Goal: Task Accomplishment & Management: Manage account settings

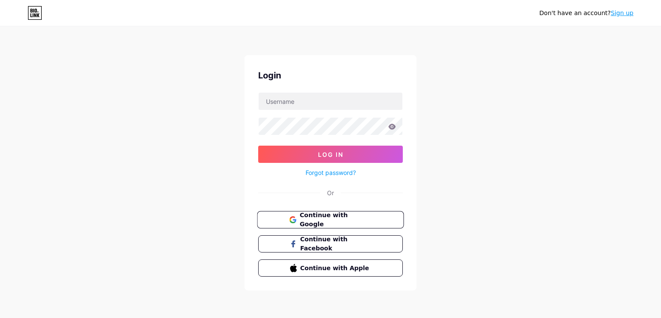
click at [314, 225] on button "Continue with Google" at bounding box center [330, 220] width 147 height 18
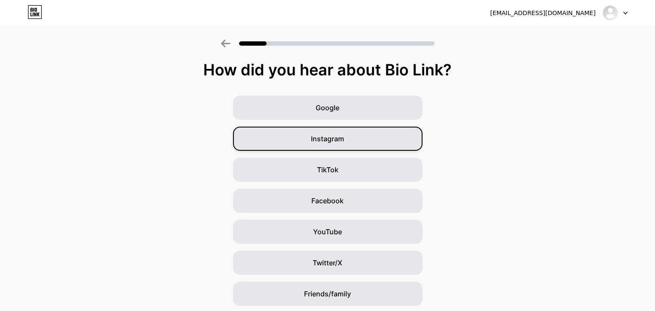
click at [396, 136] on div "Instagram" at bounding box center [327, 139] width 189 height 24
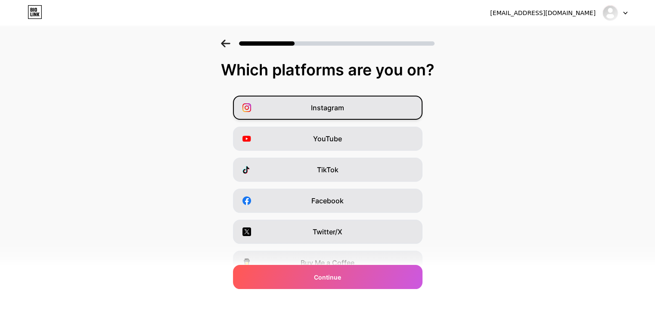
click at [372, 103] on div "Instagram" at bounding box center [327, 108] width 189 height 24
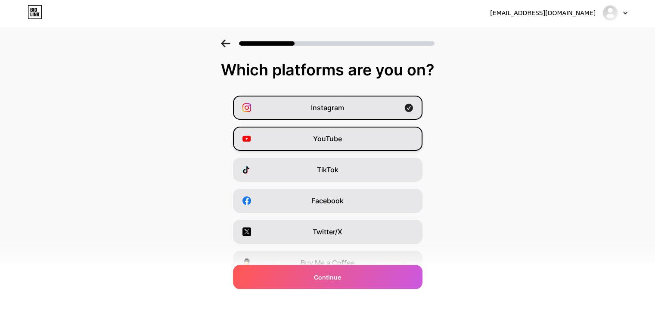
click at [359, 149] on div "YouTube" at bounding box center [327, 139] width 189 height 24
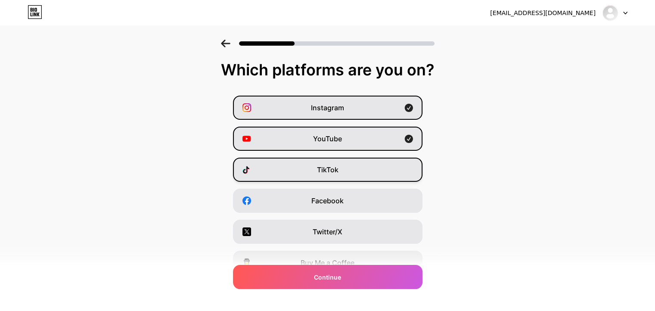
click at [355, 174] on div "TikTok" at bounding box center [327, 170] width 189 height 24
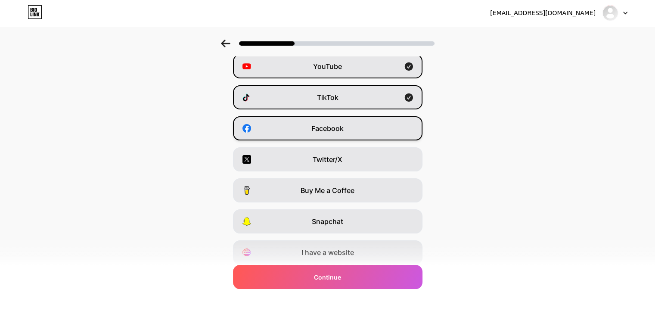
scroll to position [103, 0]
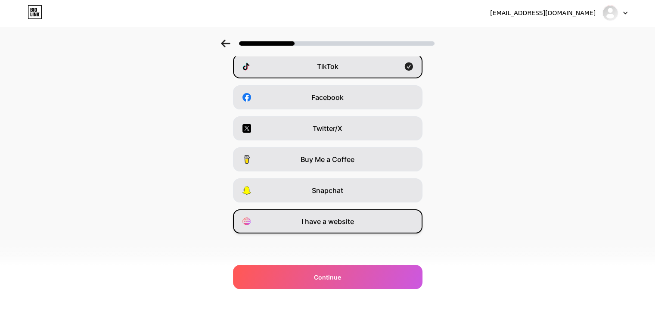
click at [359, 230] on div "I have a website" at bounding box center [327, 221] width 189 height 24
click at [367, 290] on div "tangirovdilmurod6@gmail.com Logout Link Copied Which platforms are you on? Inst…" at bounding box center [327, 104] width 655 height 414
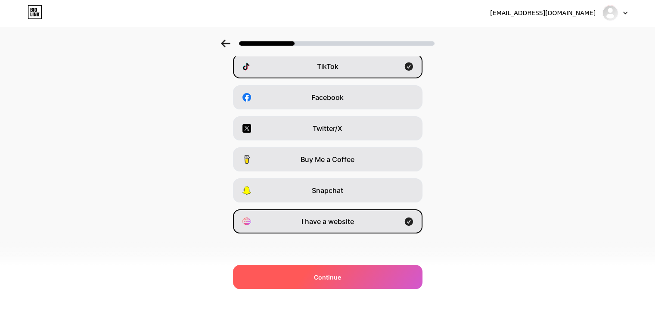
click at [368, 284] on div "Continue" at bounding box center [327, 277] width 189 height 24
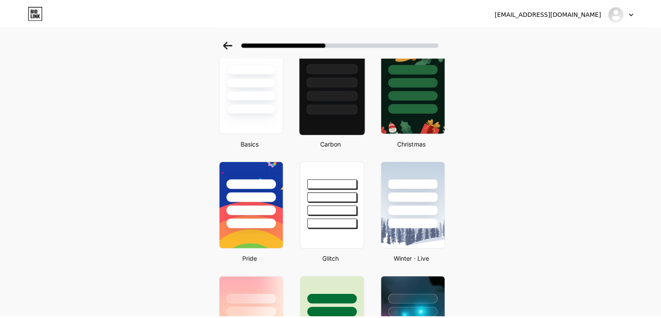
scroll to position [0, 0]
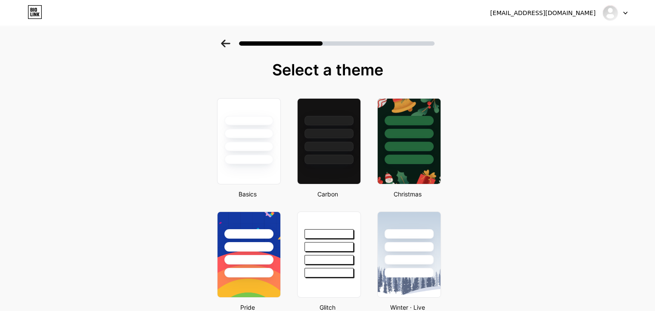
click at [628, 17] on div "tangirovdilmurod6@gmail.com Logout" at bounding box center [327, 12] width 655 height 15
click at [621, 14] on div at bounding box center [614, 12] width 25 height 15
click at [574, 37] on li "Logout" at bounding box center [573, 35] width 107 height 23
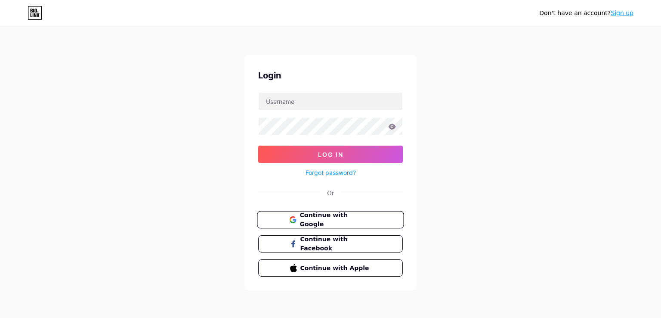
click at [334, 223] on span "Continue with Google" at bounding box center [336, 219] width 72 height 19
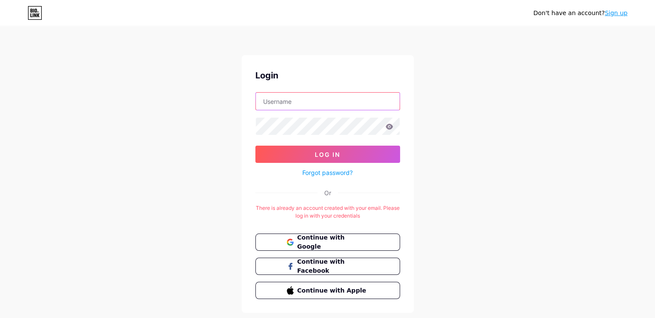
click at [338, 99] on input "text" at bounding box center [328, 101] width 144 height 17
click at [255, 145] on button "Log In" at bounding box center [327, 153] width 145 height 17
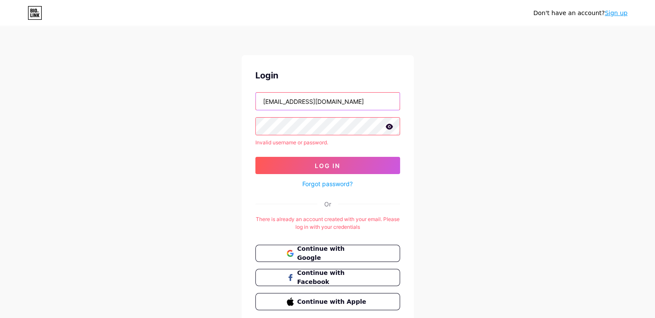
click at [359, 104] on input "[EMAIL_ADDRESS][DOMAIN_NAME]" at bounding box center [328, 101] width 144 height 17
type input "t"
type input "D"
type input "dilmur_vinec"
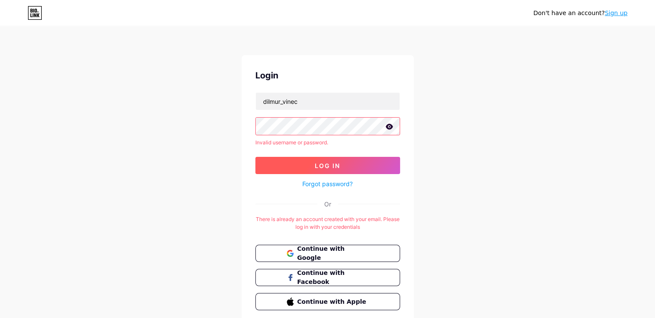
click at [318, 167] on span "Log In" at bounding box center [327, 165] width 25 height 7
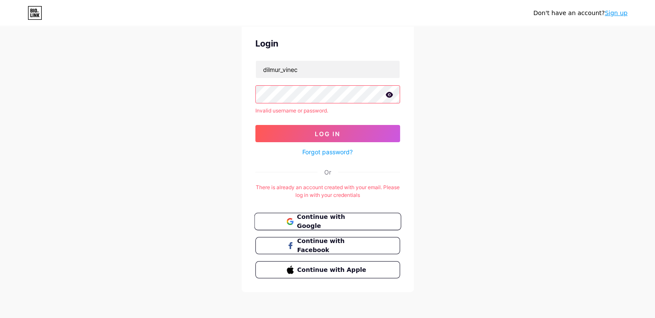
scroll to position [33, 0]
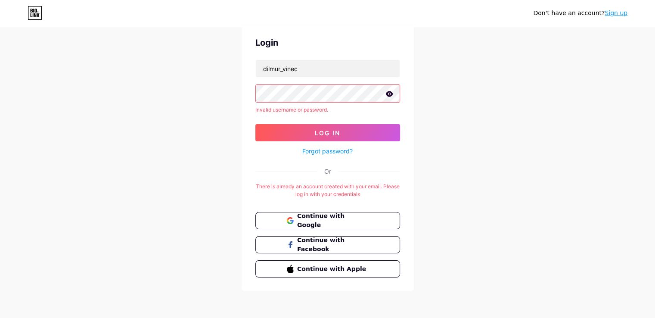
click at [321, 150] on link "Forgot password?" at bounding box center [327, 150] width 50 height 9
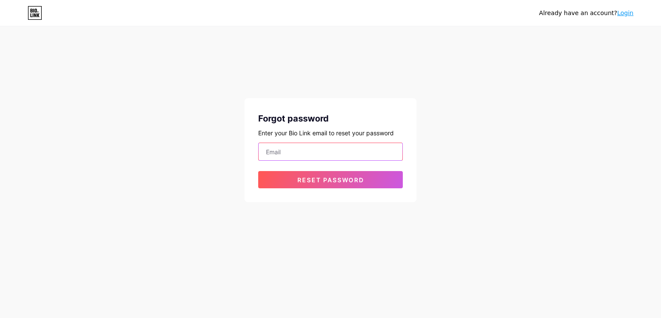
click at [324, 149] on input "email" at bounding box center [331, 151] width 144 height 17
click at [368, 146] on input "email" at bounding box center [331, 151] width 144 height 17
click at [366, 147] on input "email" at bounding box center [331, 151] width 144 height 17
click at [312, 150] on input "email" at bounding box center [331, 151] width 144 height 17
paste input "[URL][DOMAIN_NAME][DOMAIN_NAME]"
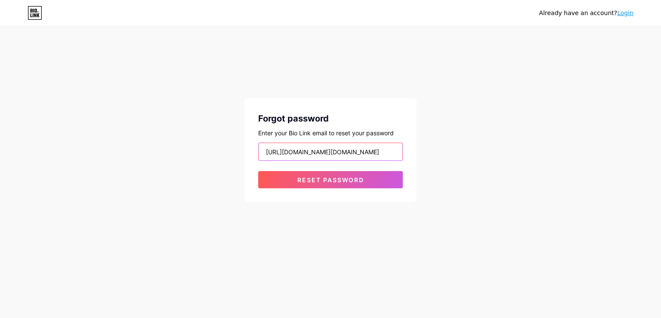
type input "[URL][DOMAIN_NAME][DOMAIN_NAME]"
click at [348, 152] on input "[URL][DOMAIN_NAME][DOMAIN_NAME]" at bounding box center [331, 151] width 144 height 17
paste input "[URL][DOMAIN_NAME][DOMAIN_NAME]"
type input "[URL][DOMAIN_NAME][DOMAIN_NAME]"
click at [273, 157] on input "email" at bounding box center [331, 151] width 144 height 17
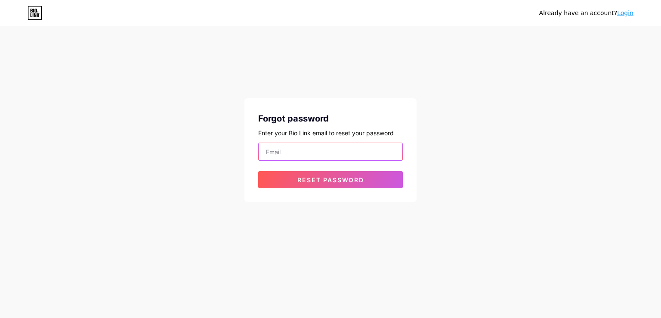
paste input "[URL][DOMAIN_NAME][DOMAIN_NAME]"
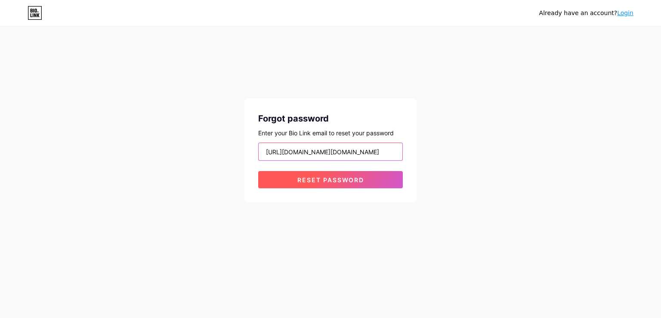
type input "[URL][DOMAIN_NAME][DOMAIN_NAME]"
click at [303, 177] on span "Reset password" at bounding box center [330, 179] width 67 height 7
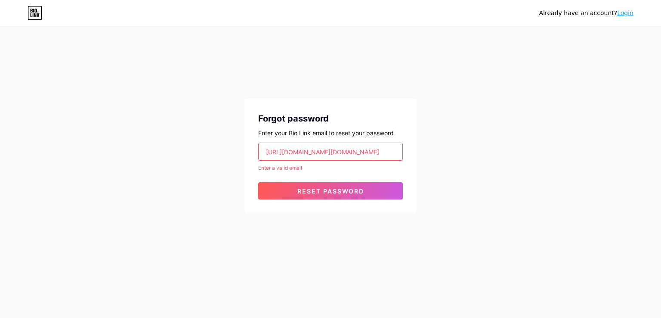
click at [313, 157] on input "[URL][DOMAIN_NAME][DOMAIN_NAME]" at bounding box center [331, 151] width 144 height 17
type input "[EMAIL_ADDRESS][DOMAIN_NAME]"
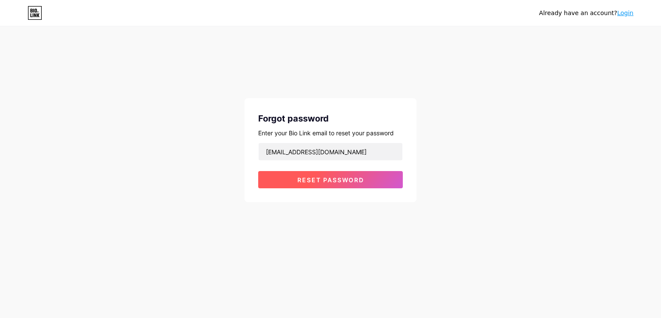
click at [350, 182] on span "Reset password" at bounding box center [330, 179] width 67 height 7
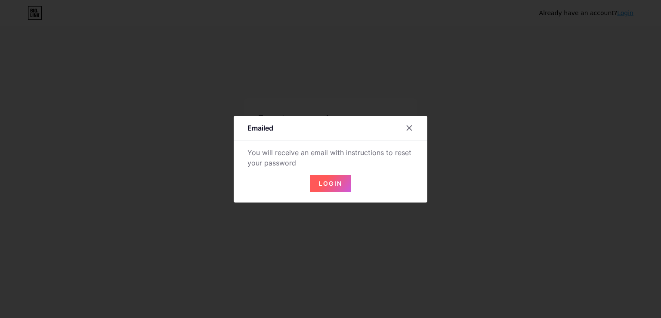
click at [339, 182] on span "Login" at bounding box center [330, 183] width 23 height 7
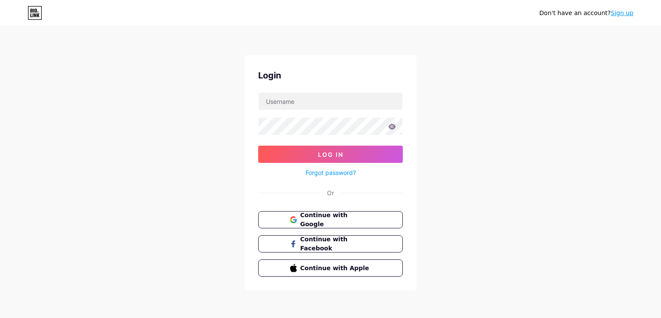
click at [341, 170] on link "Forgot password?" at bounding box center [331, 172] width 50 height 9
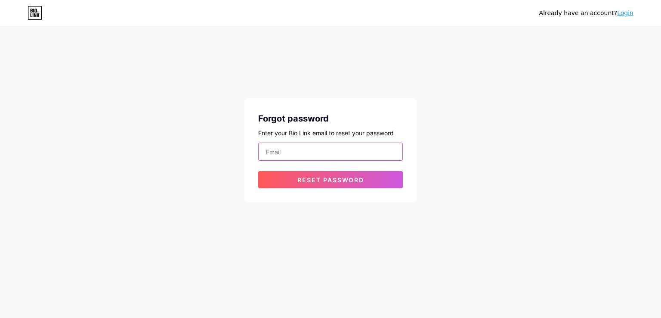
click at [340, 148] on input "email" at bounding box center [331, 151] width 144 height 17
type input "[EMAIL_ADDRESS][DOMAIN_NAME]"
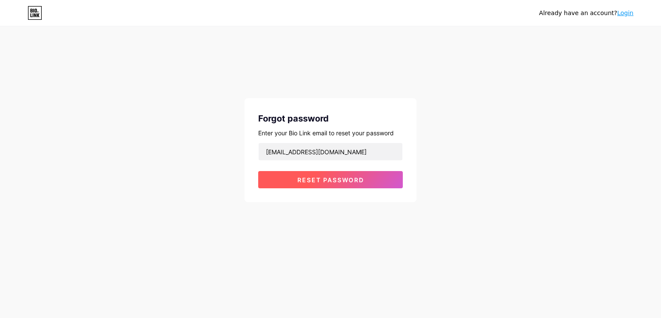
click at [331, 185] on button "Reset password" at bounding box center [330, 179] width 145 height 17
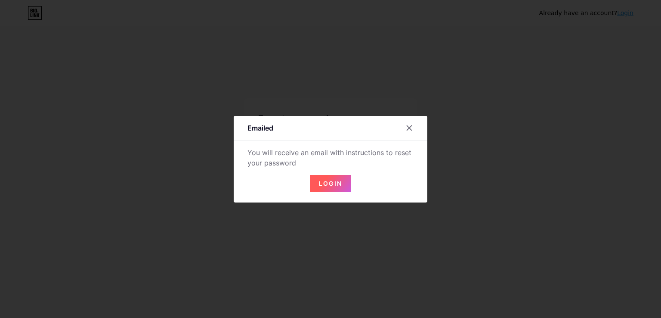
click at [331, 182] on span "Login" at bounding box center [330, 183] width 23 height 7
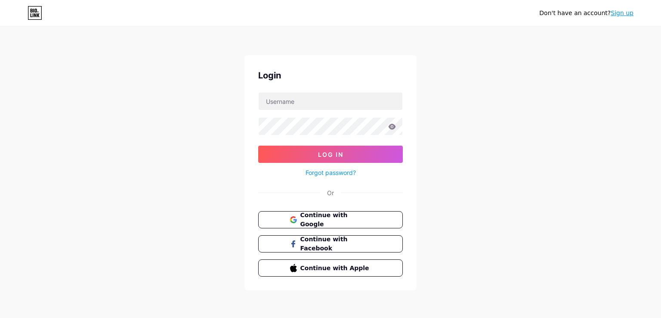
click at [325, 171] on link "Forgot password?" at bounding box center [331, 172] width 50 height 9
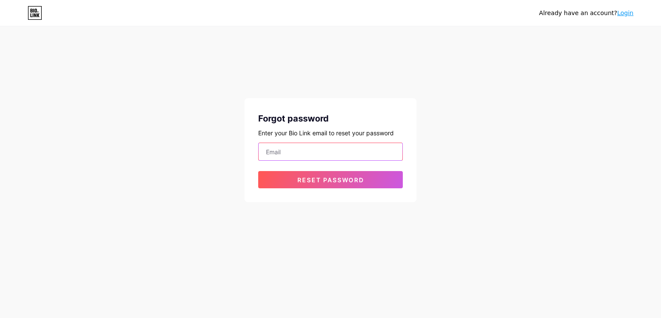
click at [282, 149] on input "email" at bounding box center [331, 151] width 144 height 17
paste input "[URL][DOMAIN_NAME]"
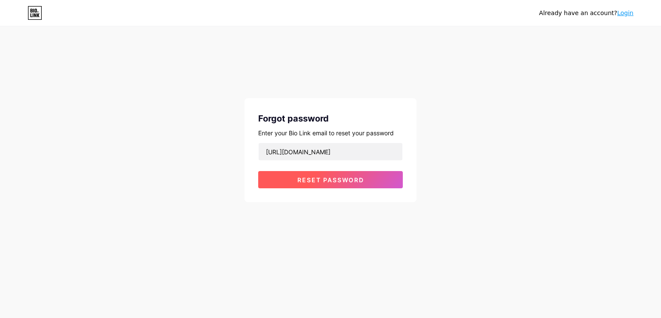
click at [284, 183] on button "Reset password" at bounding box center [330, 179] width 145 height 17
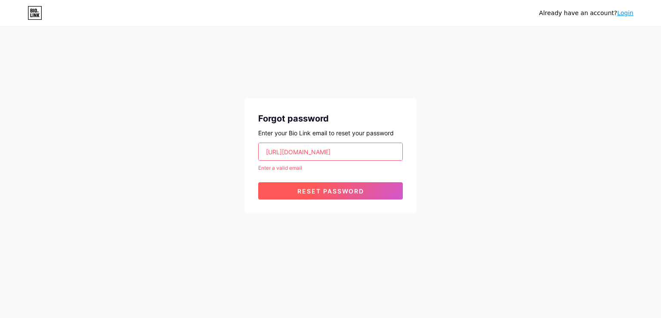
click at [274, 188] on button "Reset password" at bounding box center [330, 190] width 145 height 17
click at [311, 153] on input "[URL][DOMAIN_NAME]" at bounding box center [331, 151] width 144 height 17
click at [309, 155] on input "[URL][DOMAIN_NAME]" at bounding box center [331, 151] width 144 height 17
click at [305, 192] on span "Reset password" at bounding box center [330, 190] width 67 height 7
click at [329, 188] on span "Reset password" at bounding box center [330, 190] width 67 height 7
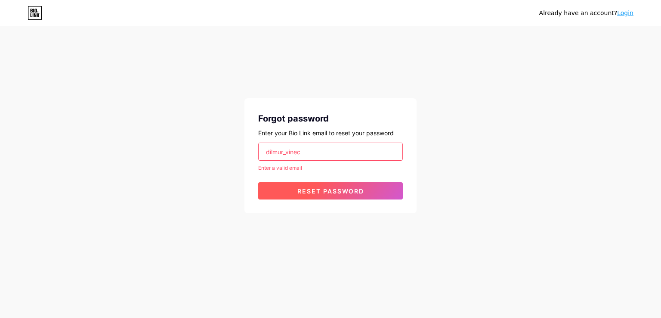
click at [329, 188] on span "Reset password" at bounding box center [330, 190] width 67 height 7
click at [334, 197] on button "Reset password" at bounding box center [330, 190] width 145 height 17
click at [350, 193] on span "Reset password" at bounding box center [330, 190] width 67 height 7
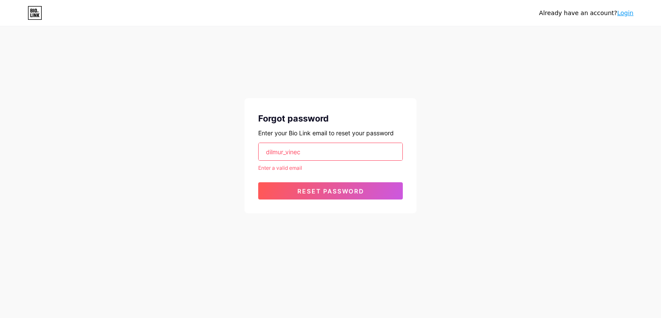
click at [322, 149] on input "dilmur_vinec" at bounding box center [331, 151] width 144 height 17
type input "d"
type input "[EMAIL_ADDRESS][DOMAIN_NAME]"
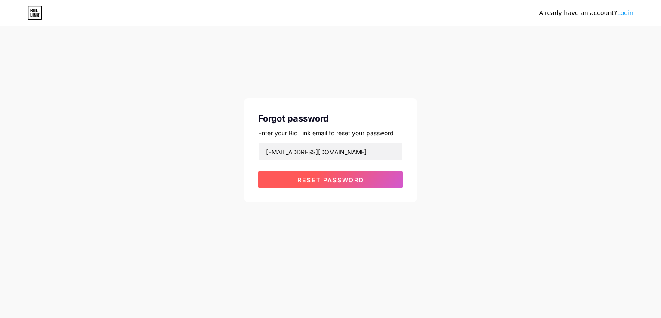
click at [330, 186] on button "Reset password" at bounding box center [330, 179] width 145 height 17
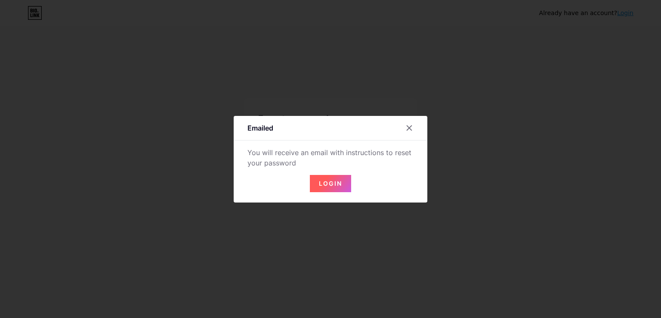
click at [331, 180] on span "Login" at bounding box center [330, 183] width 23 height 7
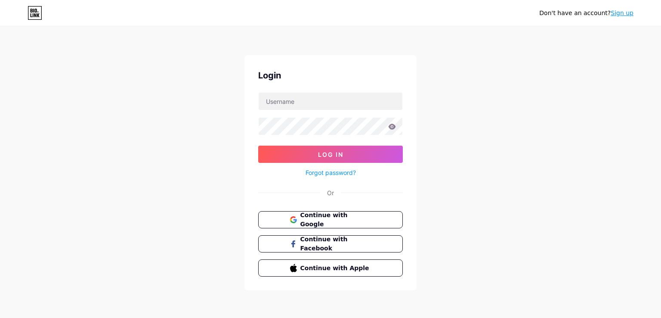
click at [443, 226] on div "Don't have an account? Sign up Login Log In Forgot password? Or Continue with G…" at bounding box center [330, 159] width 661 height 318
